Goal: Task Accomplishment & Management: Complete application form

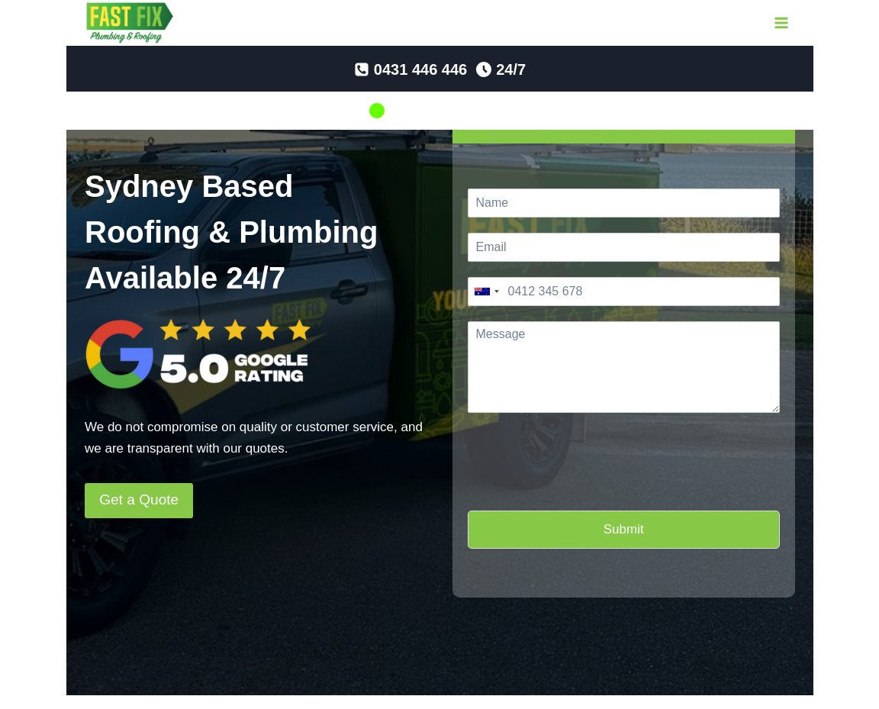
scroll to position [153, 0]
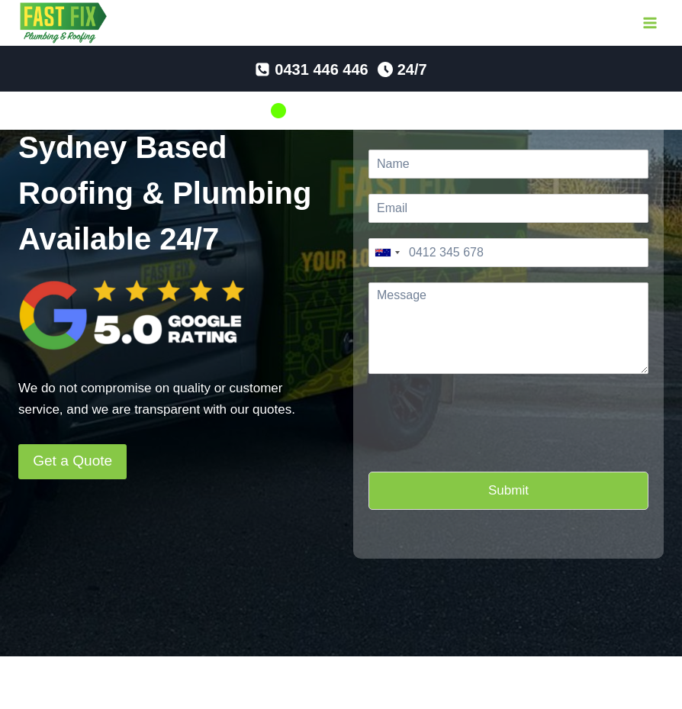
scroll to position [114, 0]
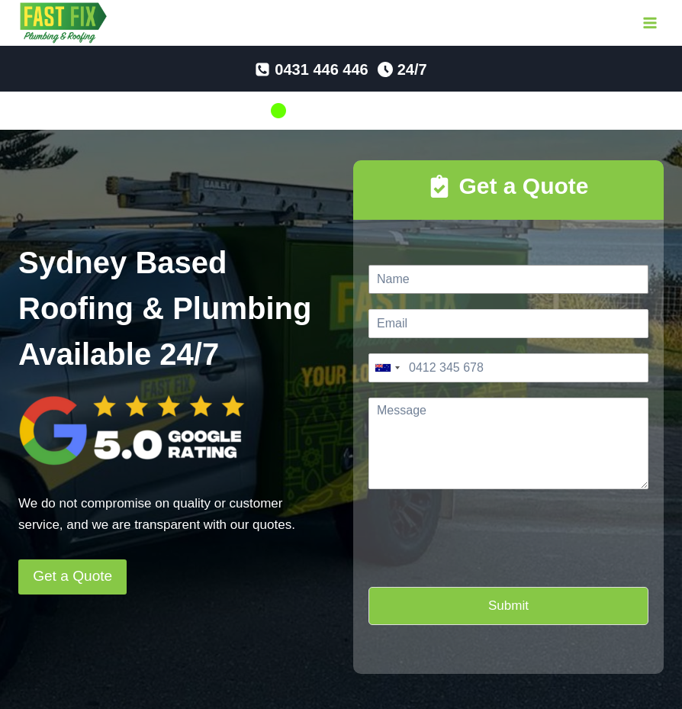
click at [455, 289] on input "Name *" at bounding box center [509, 279] width 280 height 29
type input "[PERSON_NAME]"
type input "[EMAIL_ADDRESS][DOMAIN_NAME]"
type input "0433 887 070"
click at [437, 433] on textarea "Message *" at bounding box center [509, 444] width 280 height 92
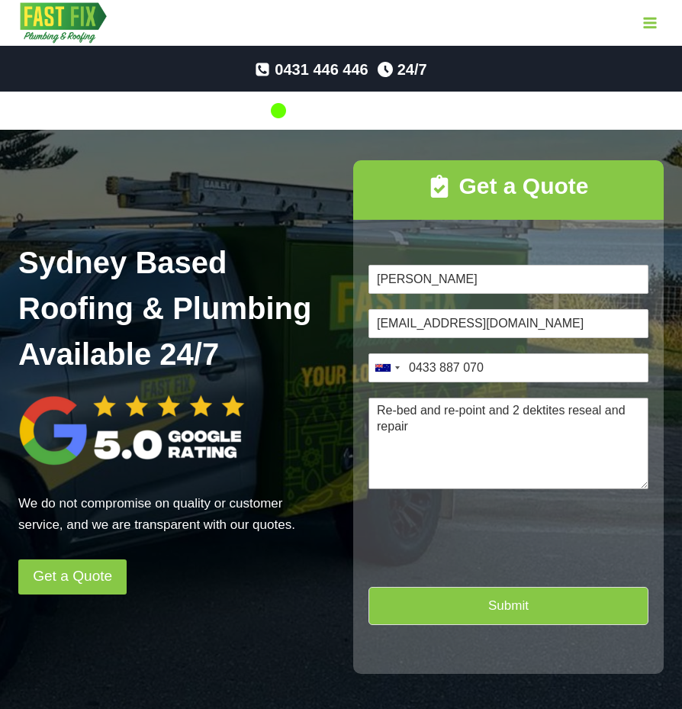
type textarea "Re-bed and re-point and 2 dektites reseal and repair"
type input "1"
click at [492, 614] on button "Submit" at bounding box center [509, 605] width 280 height 37
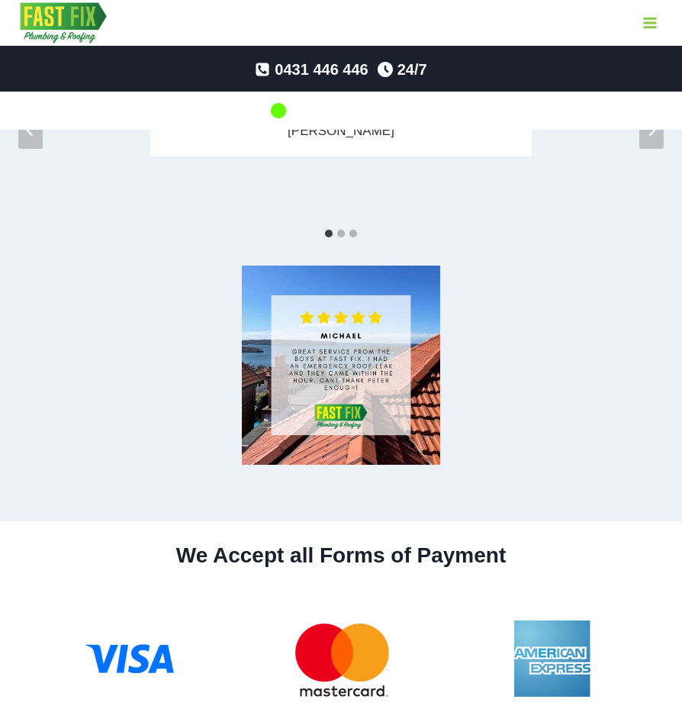
scroll to position [4479, 0]
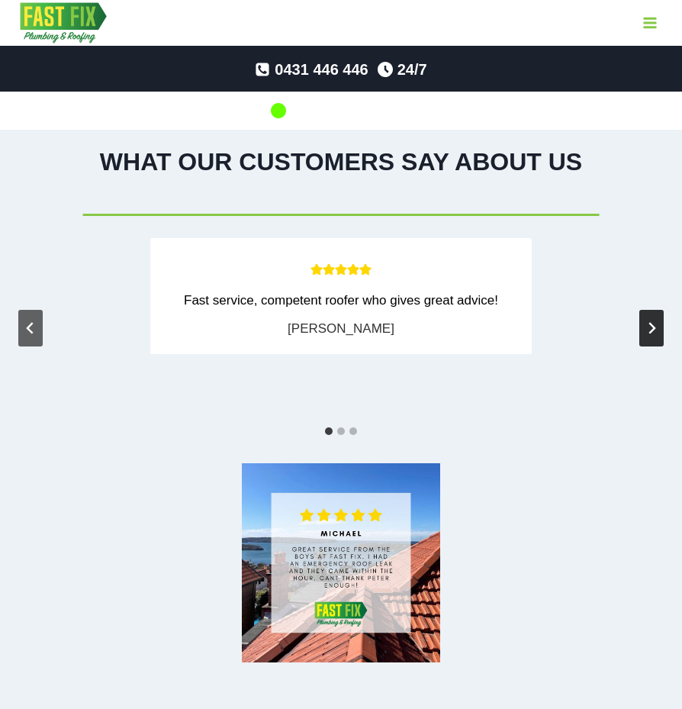
click at [661, 318] on button "Next slide" at bounding box center [652, 328] width 24 height 37
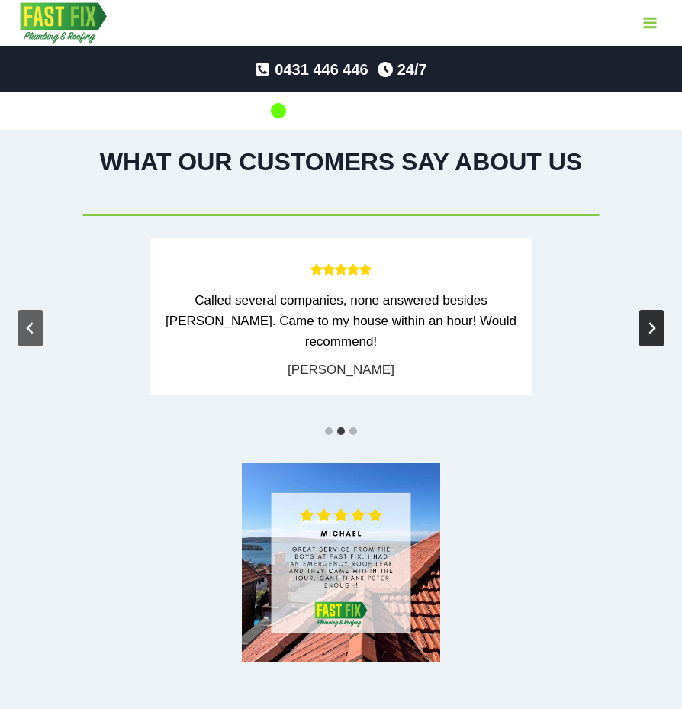
click at [656, 322] on icon "Next slide" at bounding box center [652, 328] width 12 height 12
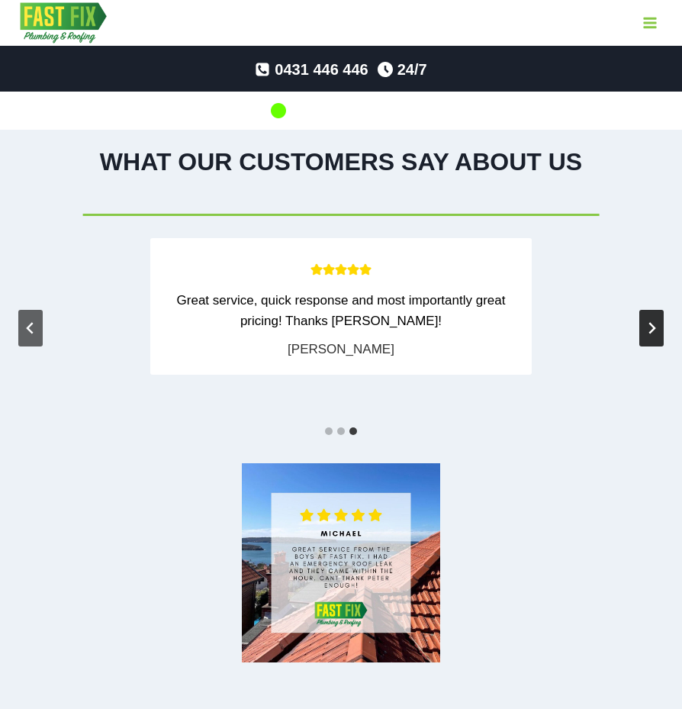
click at [656, 322] on icon "Go to first slide" at bounding box center [652, 328] width 12 height 12
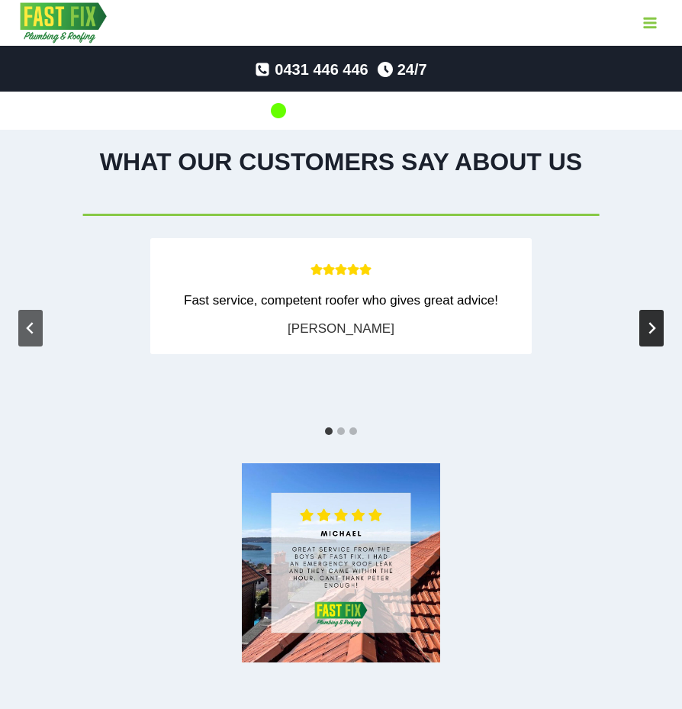
click at [656, 322] on icon "Next slide" at bounding box center [652, 328] width 12 height 12
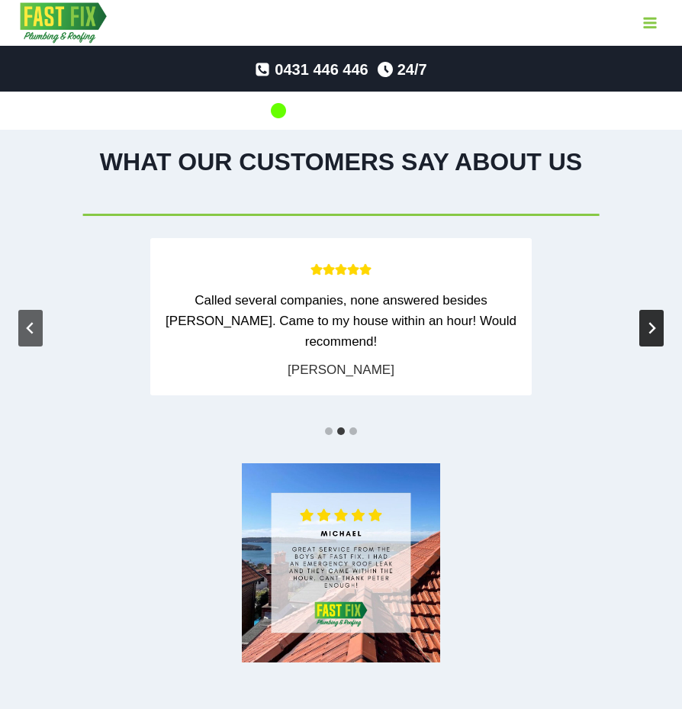
click at [656, 322] on icon "Next slide" at bounding box center [652, 328] width 12 height 12
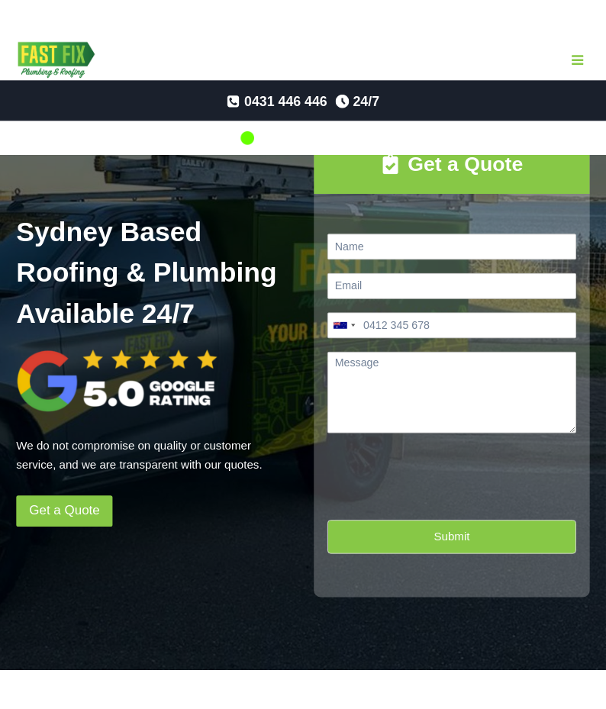
scroll to position [229, 0]
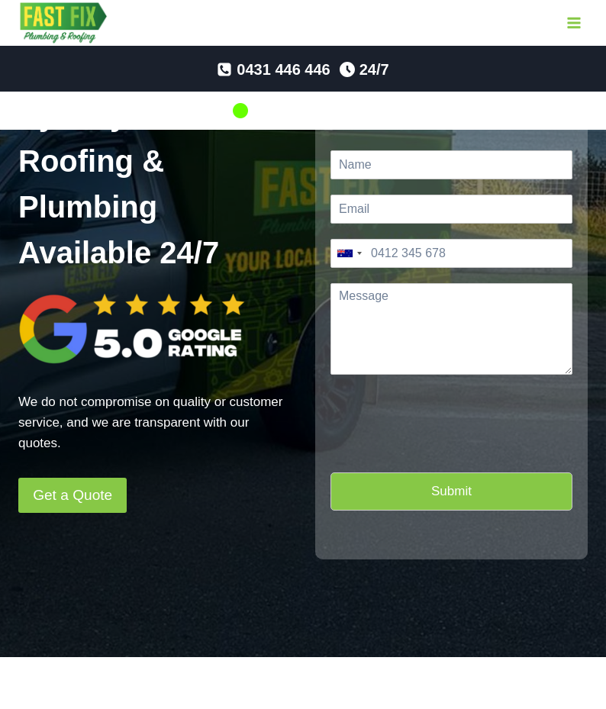
click at [501, 479] on button "Submit" at bounding box center [451, 490] width 242 height 37
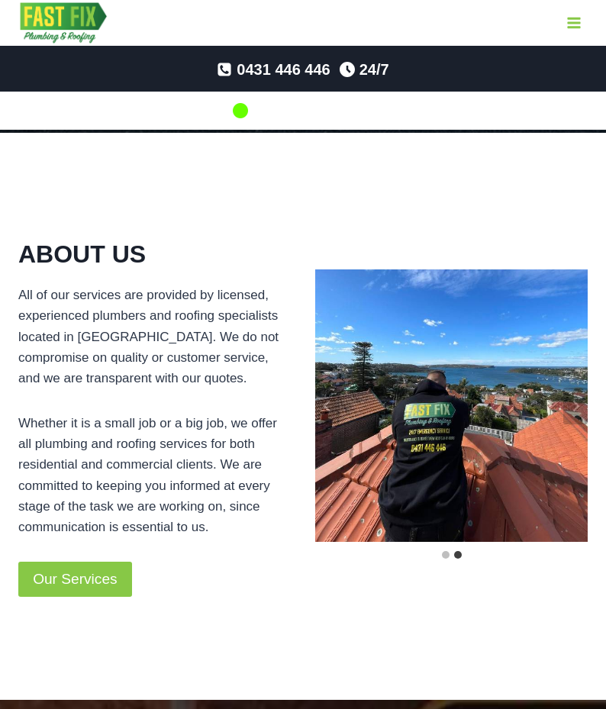
scroll to position [763, 0]
